Goal: Transaction & Acquisition: Purchase product/service

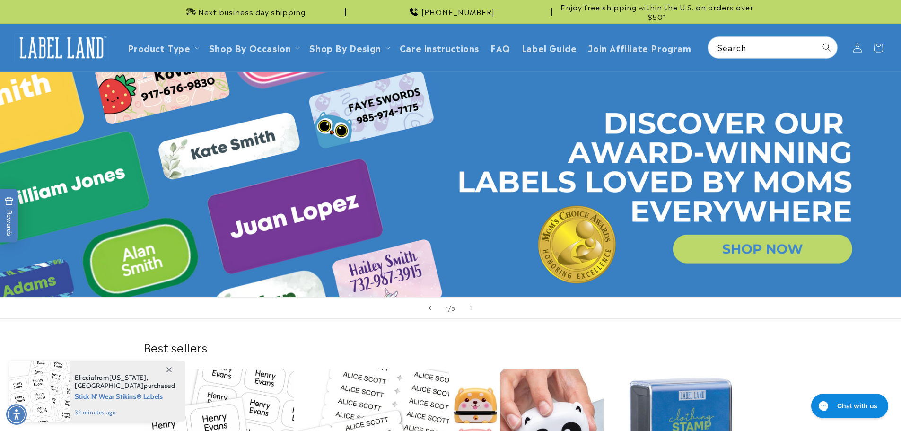
click at [748, 259] on link "Open this option" at bounding box center [450, 184] width 901 height 225
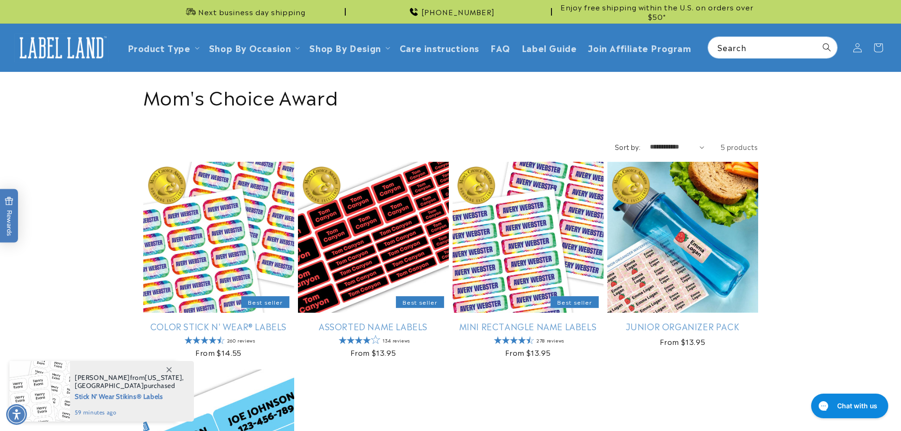
click at [265, 14] on span "Next business day shipping" at bounding box center [251, 11] width 107 height 9
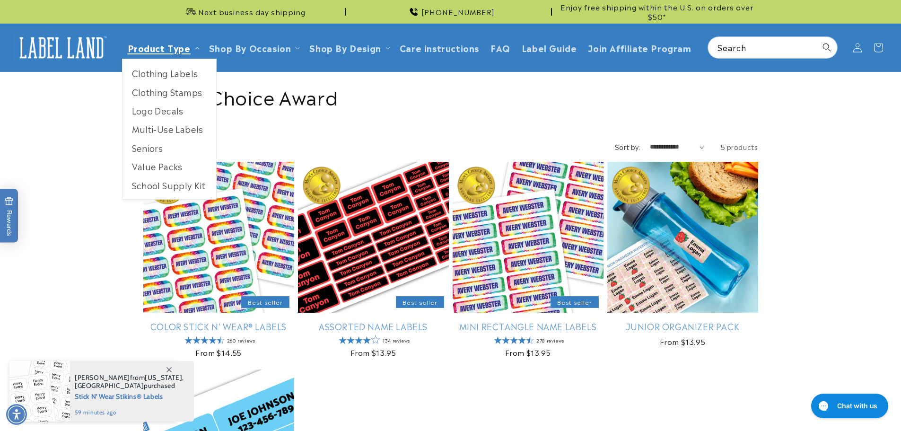
click at [181, 44] on link "Product Type" at bounding box center [159, 47] width 63 height 13
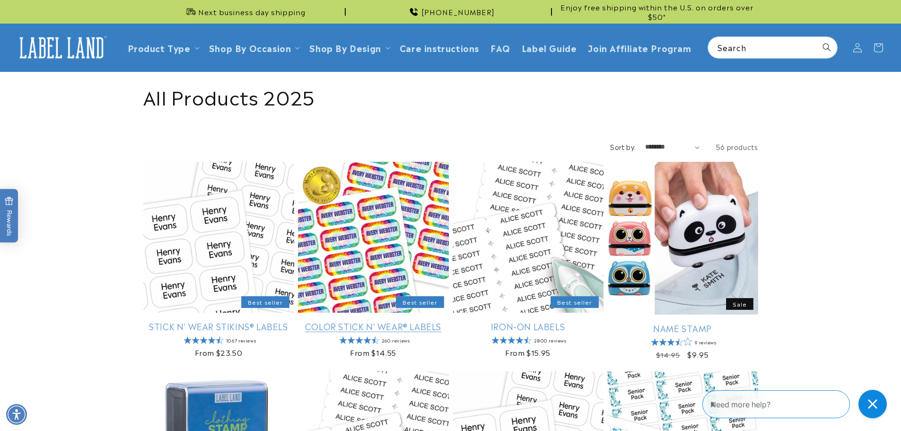
click at [415, 321] on link "Color Stick N' Wear® Labels" at bounding box center [373, 326] width 151 height 11
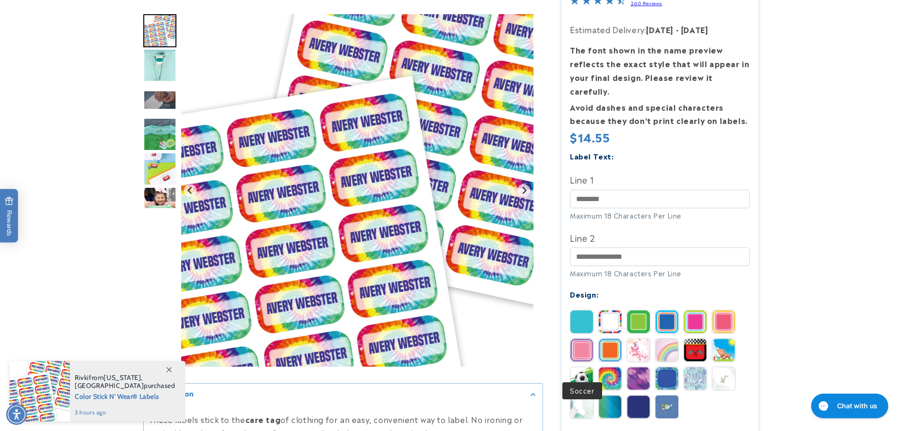
scroll to position [189, 0]
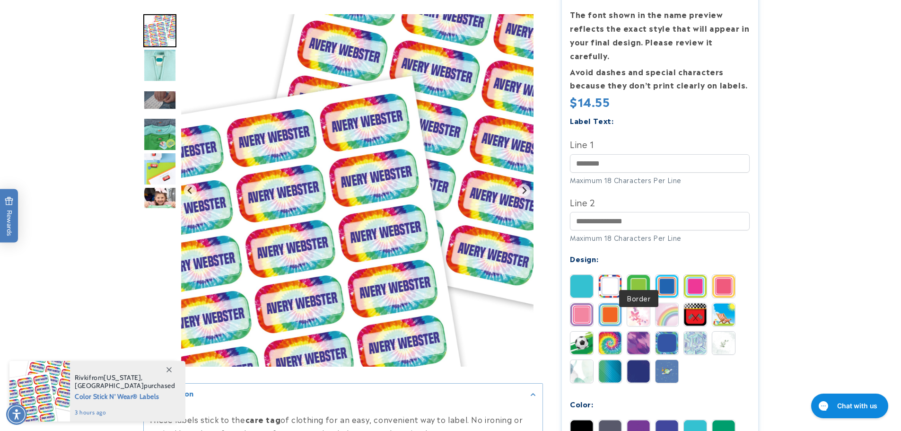
click at [640, 276] on img at bounding box center [638, 286] width 23 height 23
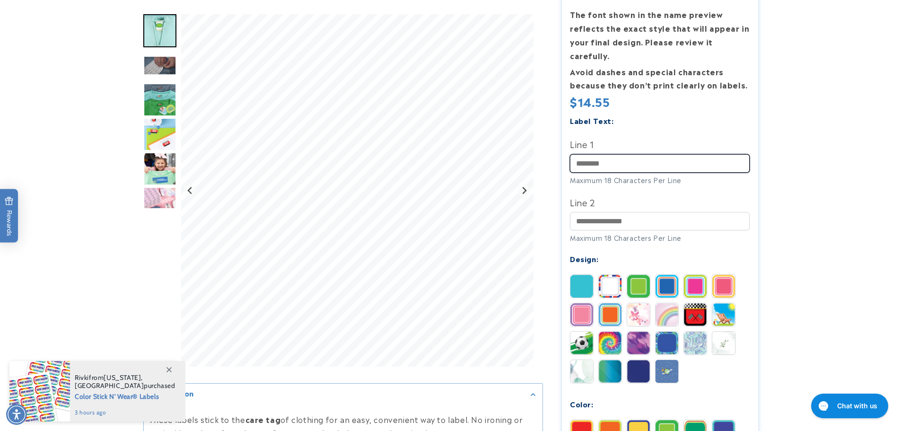
click at [604, 154] on input "Line 1" at bounding box center [660, 163] width 180 height 18
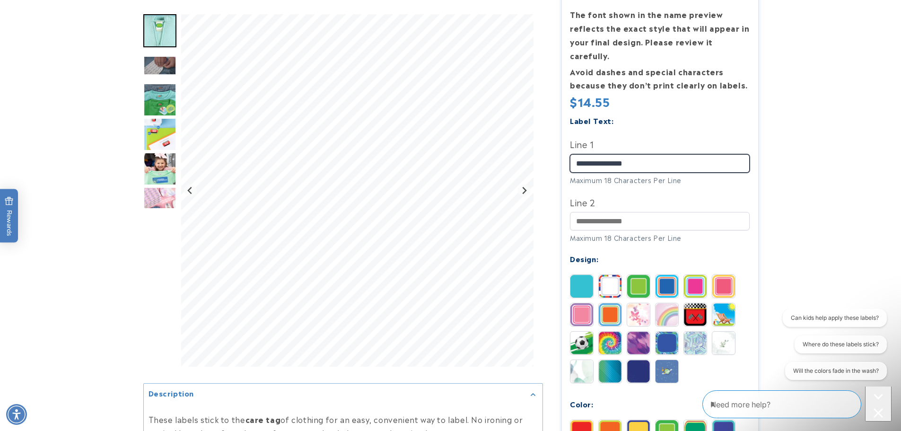
scroll to position [0, 0]
type input "**********"
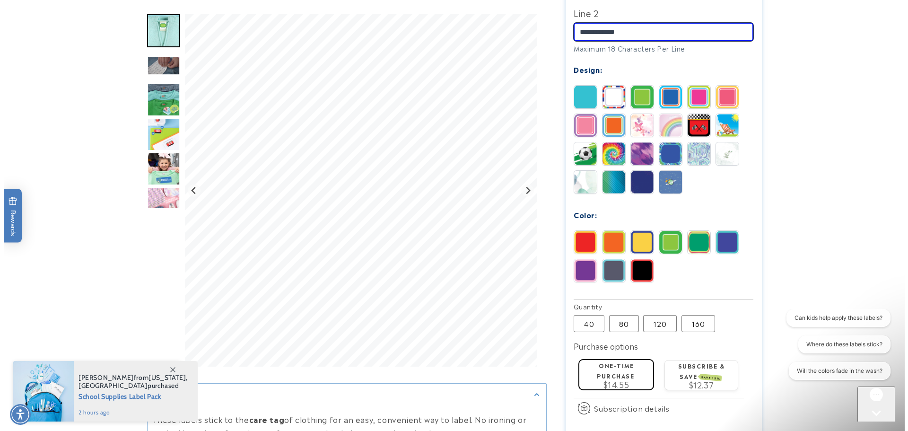
scroll to position [567, 0]
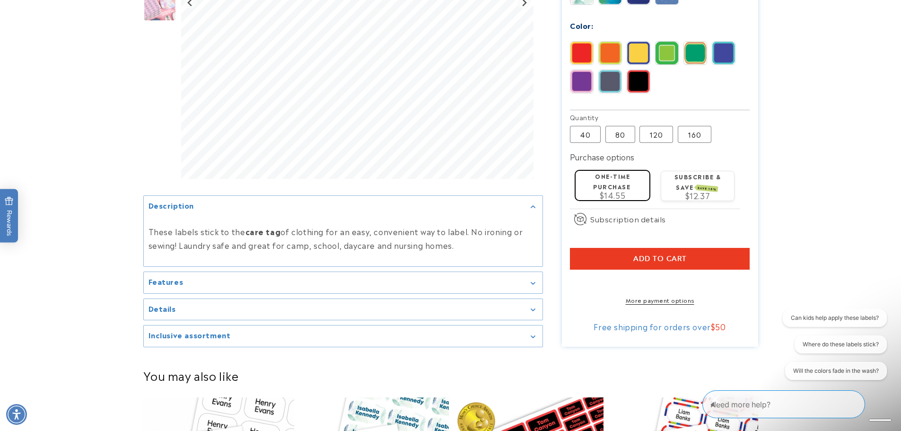
type input "**********"
click at [678, 248] on button "Add to cart" at bounding box center [660, 259] width 180 height 22
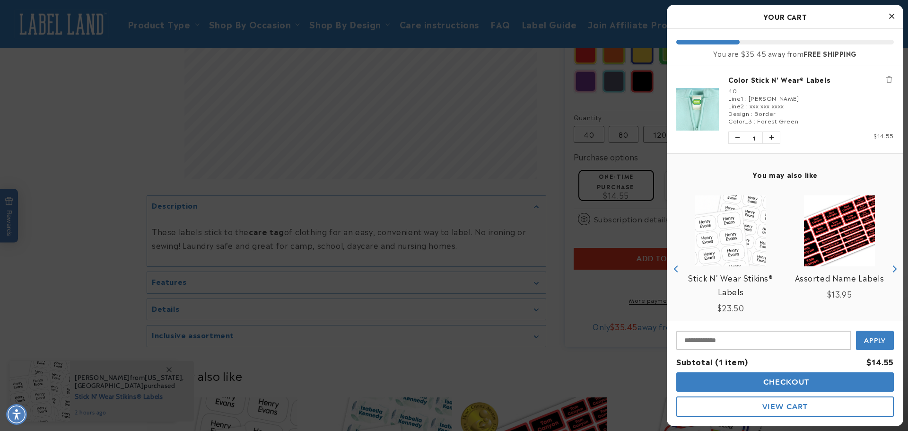
click at [805, 384] on span "Checkout" at bounding box center [785, 381] width 49 height 9
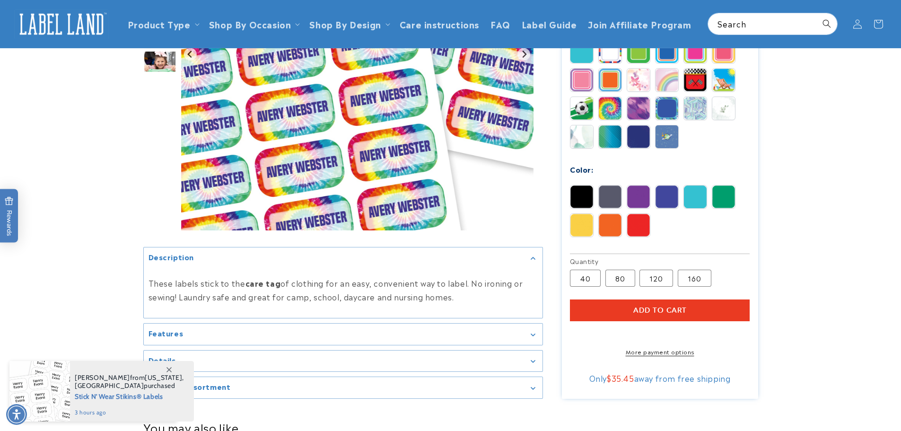
scroll to position [378, 0]
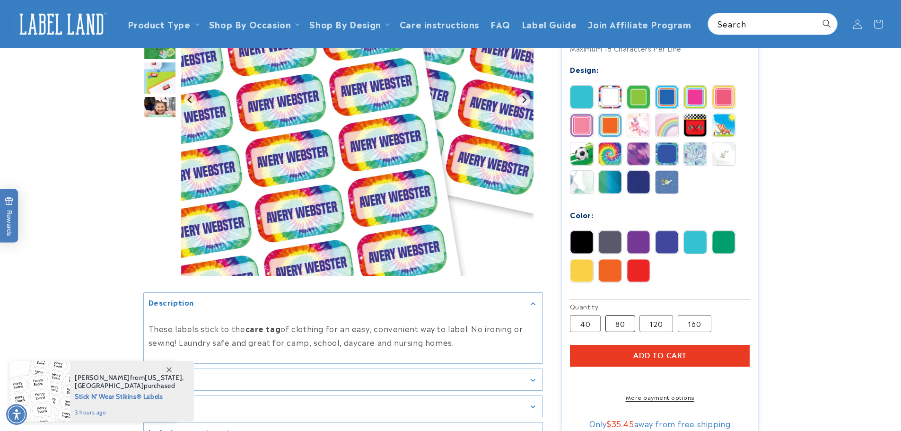
click at [631, 315] on label "80 Variant sold out or unavailable" at bounding box center [620, 323] width 30 height 17
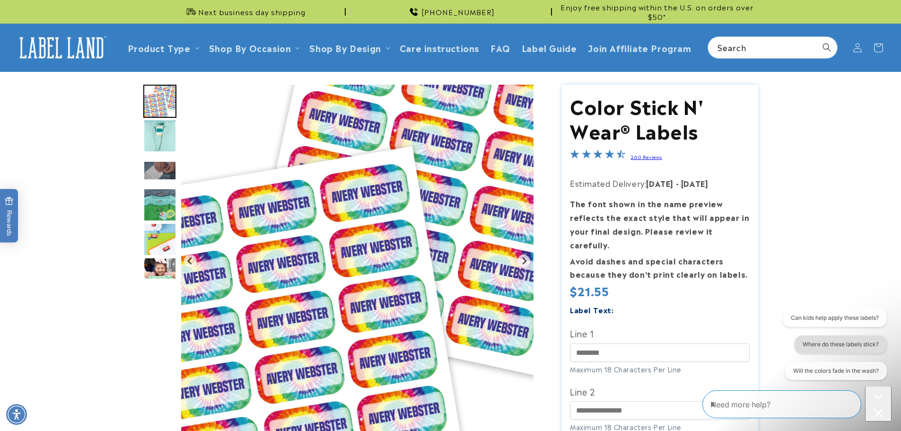
click at [821, 350] on button "Where do these labels stick?" at bounding box center [840, 344] width 92 height 18
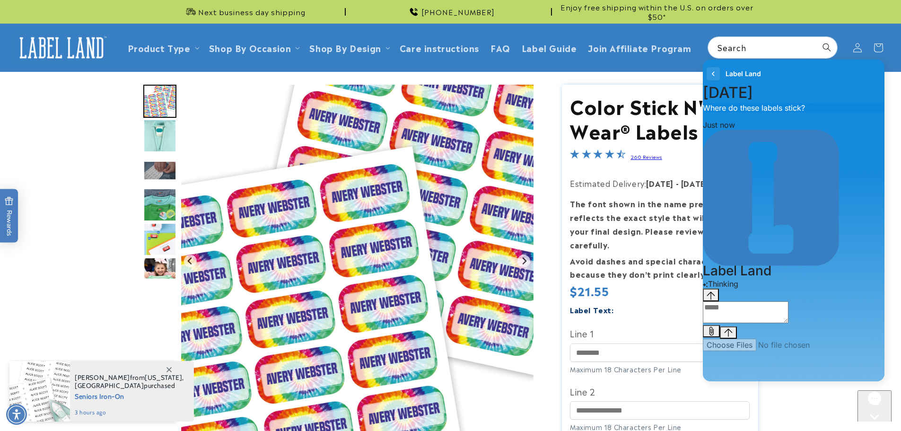
click at [711, 73] on icon "go to home page" at bounding box center [712, 73] width 9 height 11
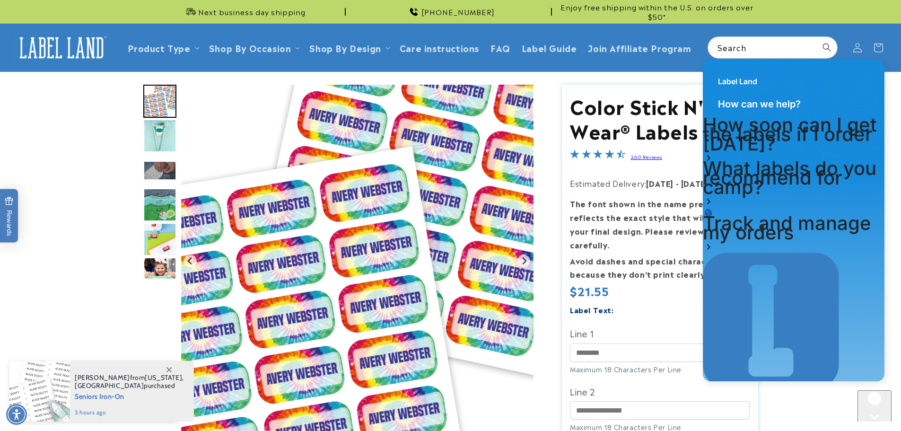
click at [848, 132] on h1 "How soon can I get the labels if I order today?" at bounding box center [794, 134] width 182 height 28
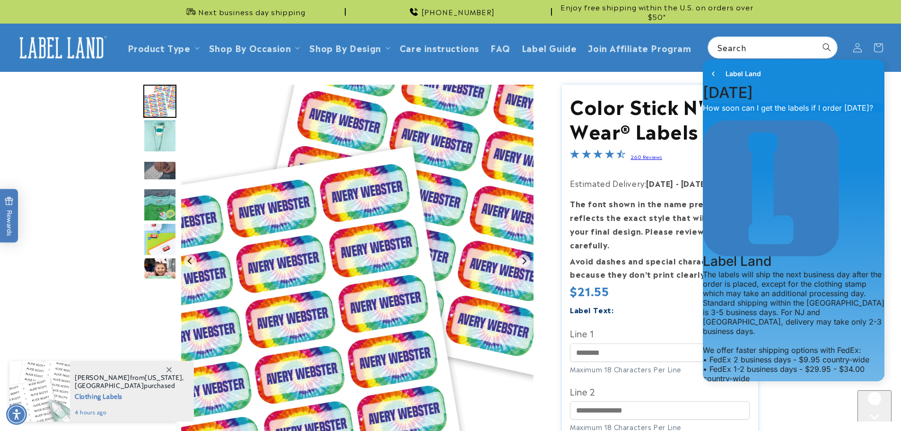
click at [889, 79] on div "Label Land August 20 10:48 AM. You said: How soon can I get the labels if I ord…" at bounding box center [794, 221] width 196 height 333
click at [712, 75] on icon "go to home page" at bounding box center [712, 73] width 9 height 11
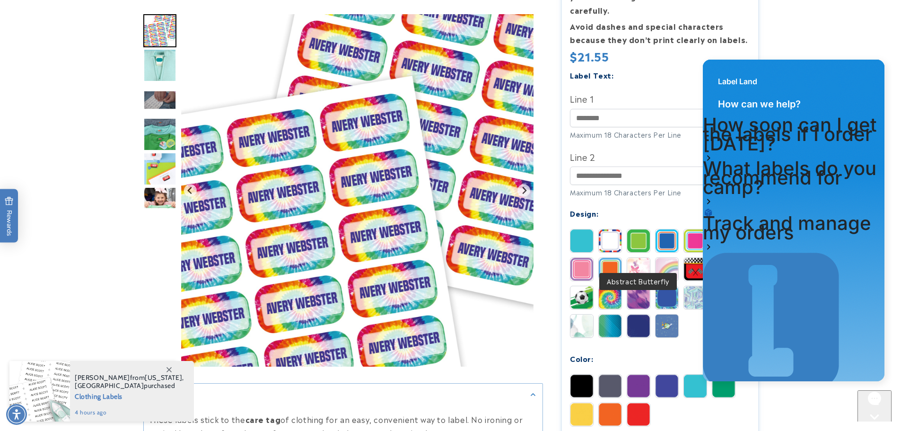
scroll to position [236, 0]
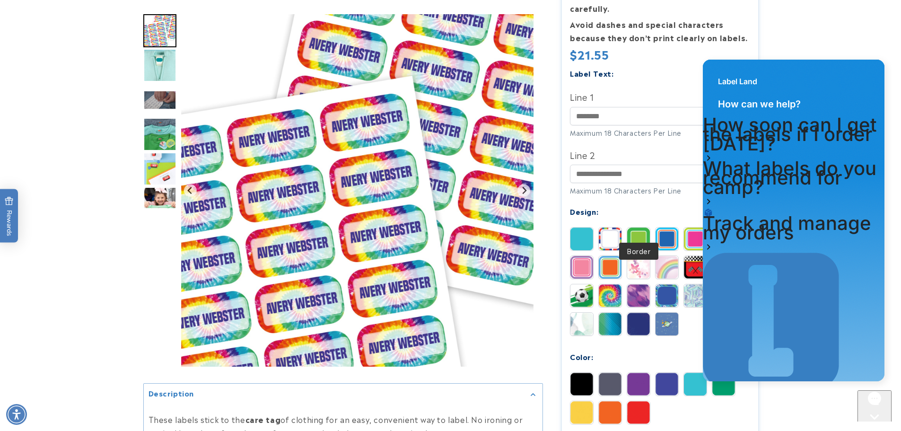
click at [631, 230] on img at bounding box center [638, 238] width 23 height 23
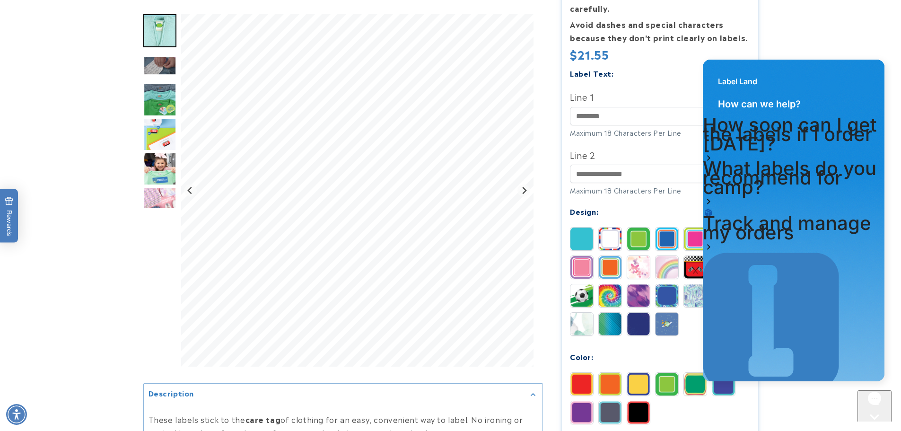
click at [873, 428] on icon "Close gorgias live chat" at bounding box center [874, 432] width 9 height 9
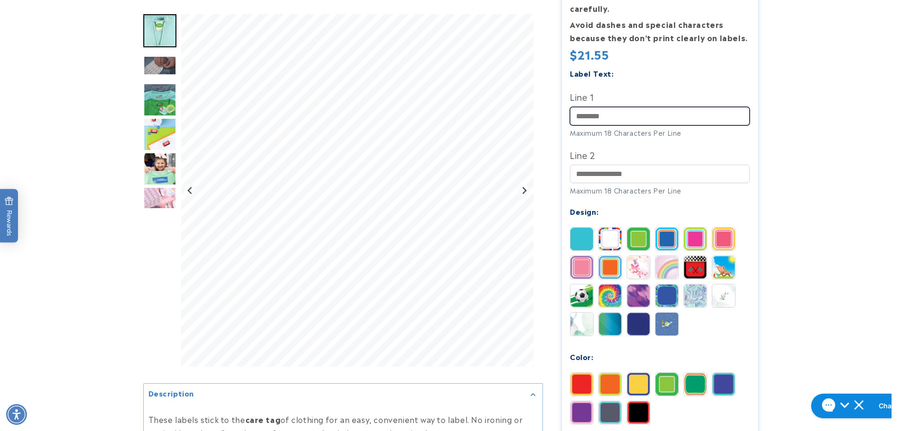
click at [605, 107] on input "Line 1" at bounding box center [660, 116] width 180 height 18
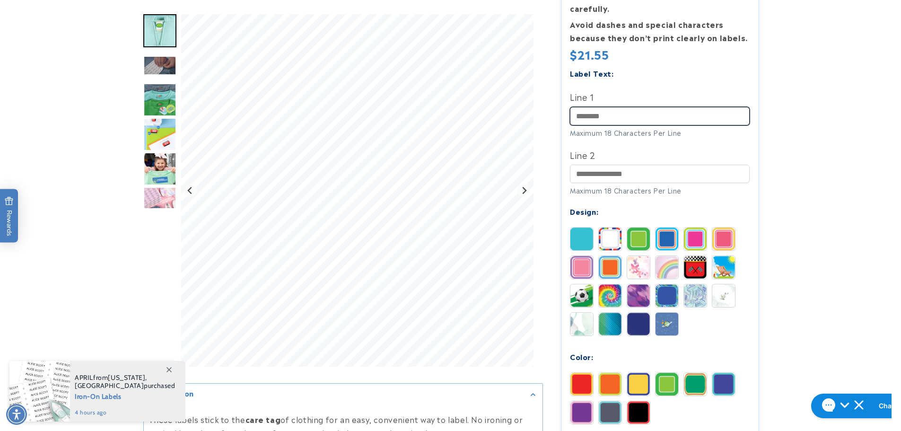
type input "**********"
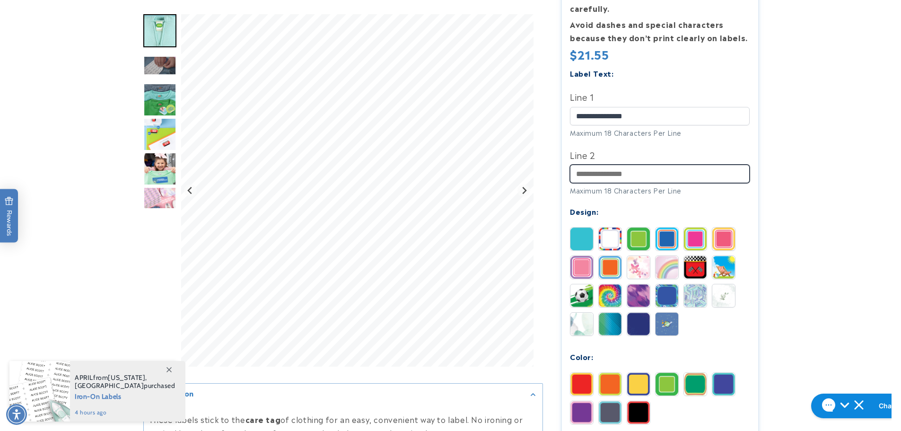
click at [620, 165] on input "Line 2" at bounding box center [660, 174] width 180 height 18
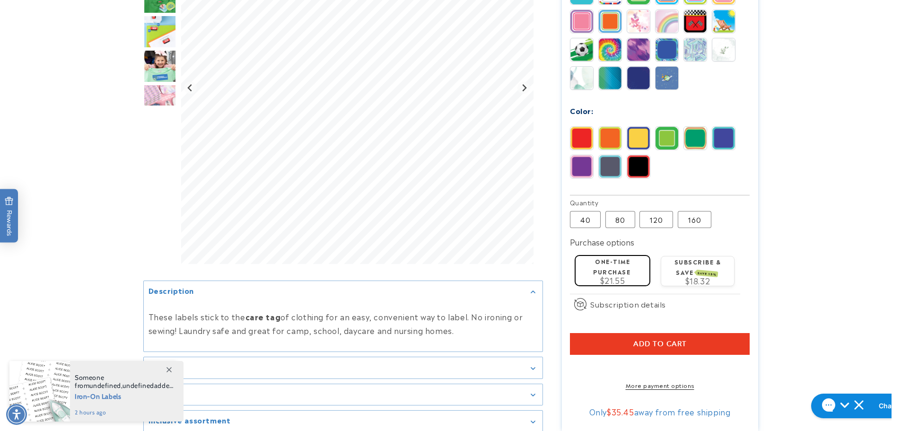
scroll to position [567, 0]
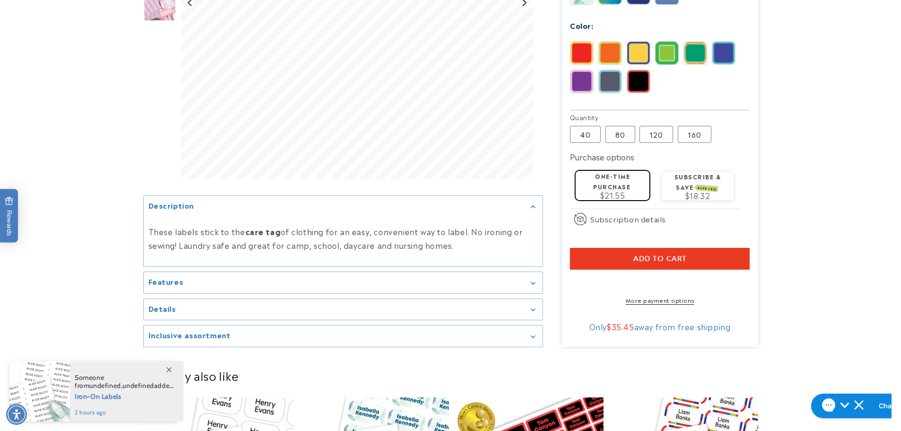
click at [706, 248] on button "Add to cart" at bounding box center [660, 259] width 180 height 22
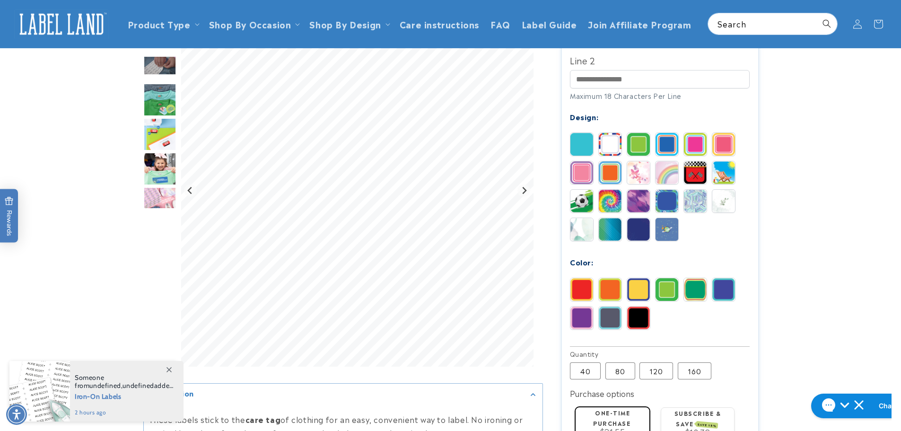
scroll to position [47, 0]
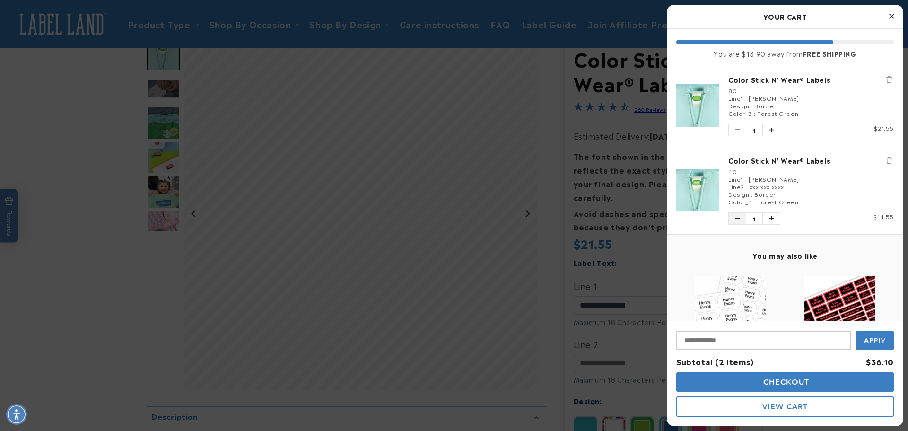
click at [736, 219] on icon "Decrease quantity of Color Stick N' Wear® Labels" at bounding box center [737, 219] width 4 height 6
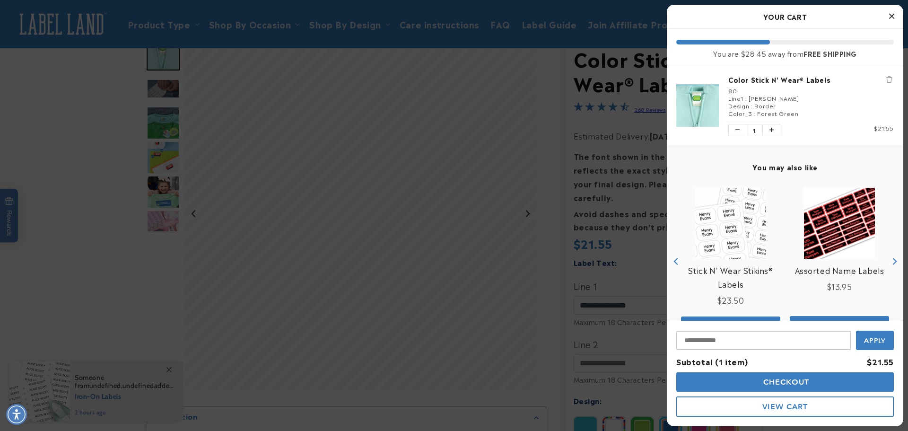
click at [886, 80] on icon "Remove Color Stick N' Wear® Labels" at bounding box center [889, 79] width 6 height 7
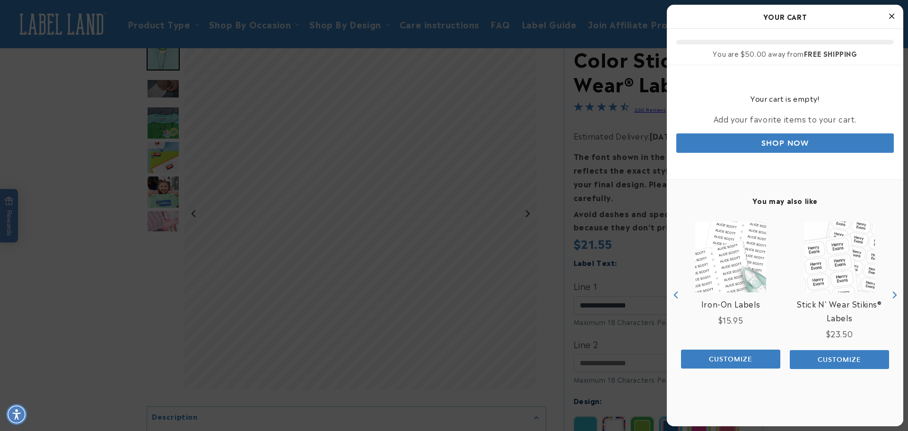
click at [891, 18] on icon "Close Cart" at bounding box center [891, 16] width 5 height 9
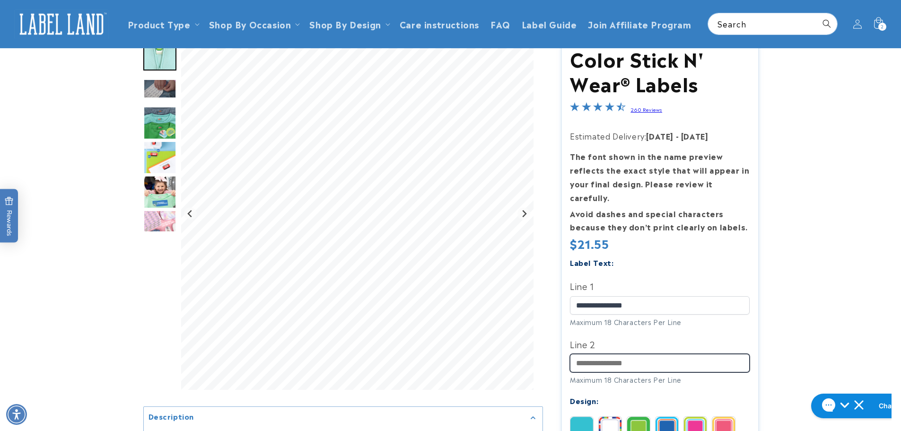
click at [617, 354] on input "Line 2" at bounding box center [660, 363] width 180 height 18
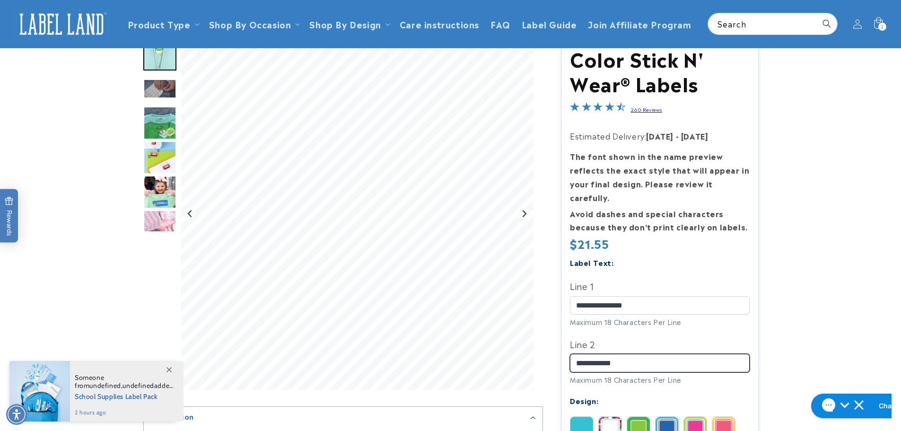
type input "**********"
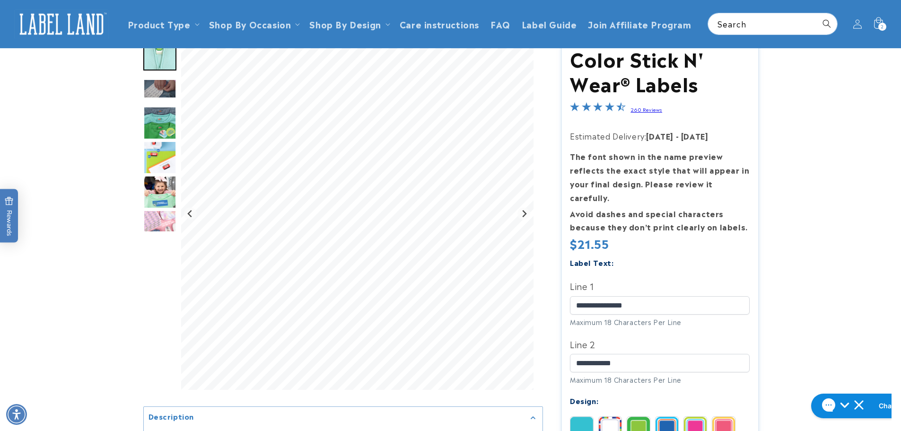
click at [644, 296] on input "**********" at bounding box center [660, 305] width 180 height 18
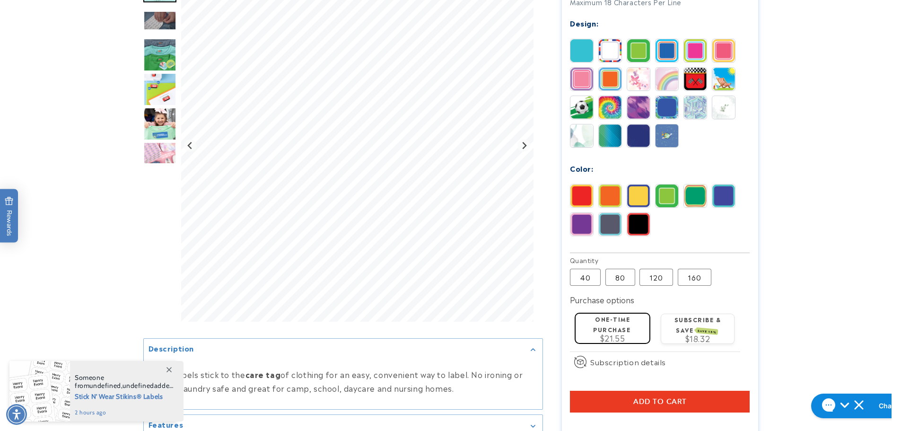
scroll to position [426, 0]
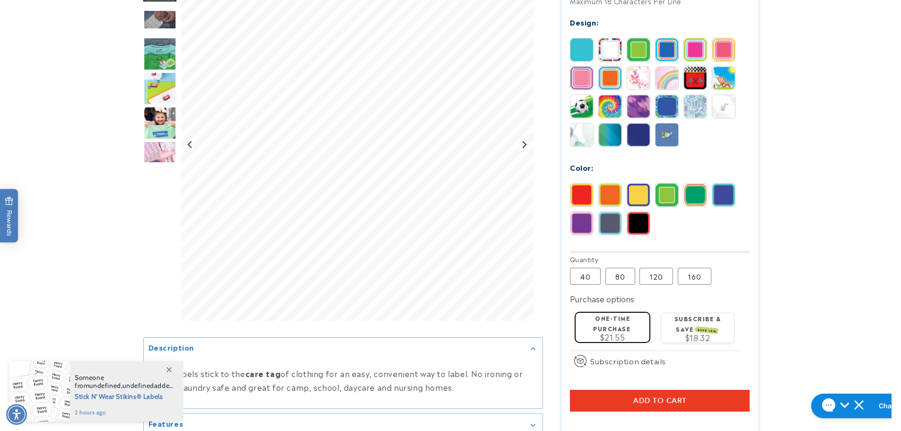
click at [654, 396] on span "Add to cart" at bounding box center [659, 400] width 53 height 9
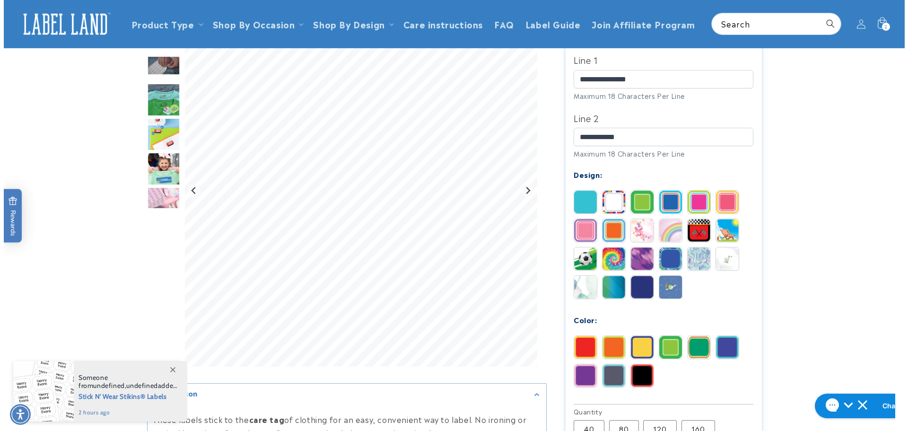
scroll to position [236, 0]
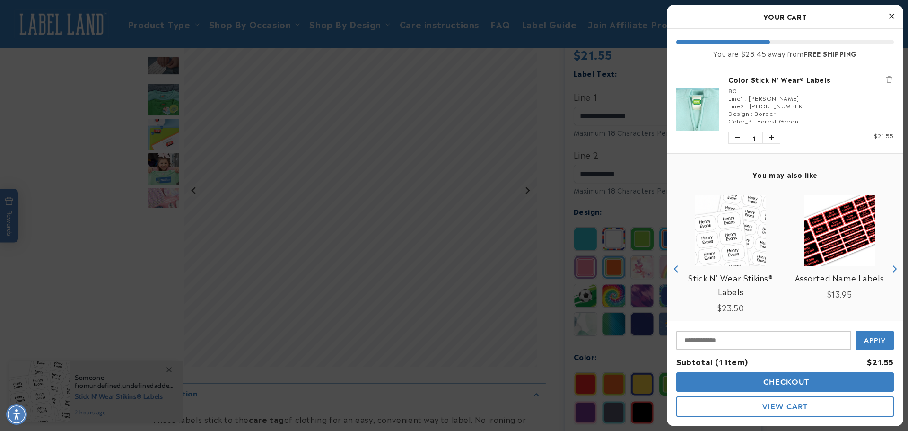
click at [795, 384] on span "Checkout" at bounding box center [785, 381] width 49 height 9
